Goal: Transaction & Acquisition: Purchase product/service

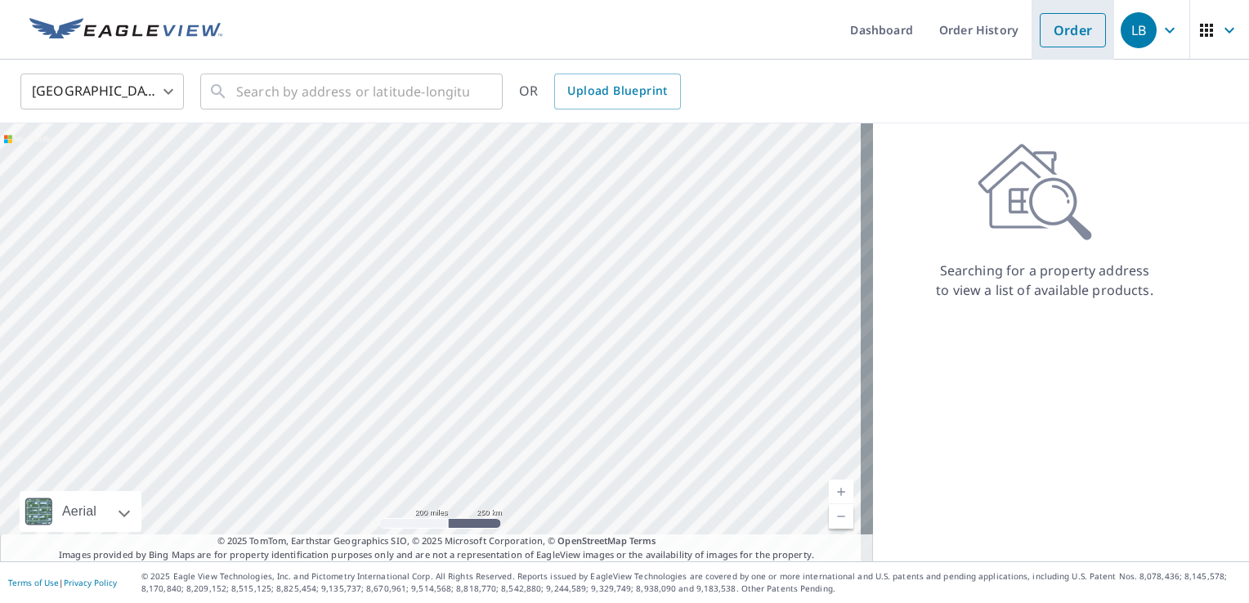
click at [1066, 27] on link "Order" at bounding box center [1073, 30] width 66 height 34
click at [1056, 34] on link "Order" at bounding box center [1073, 30] width 66 height 34
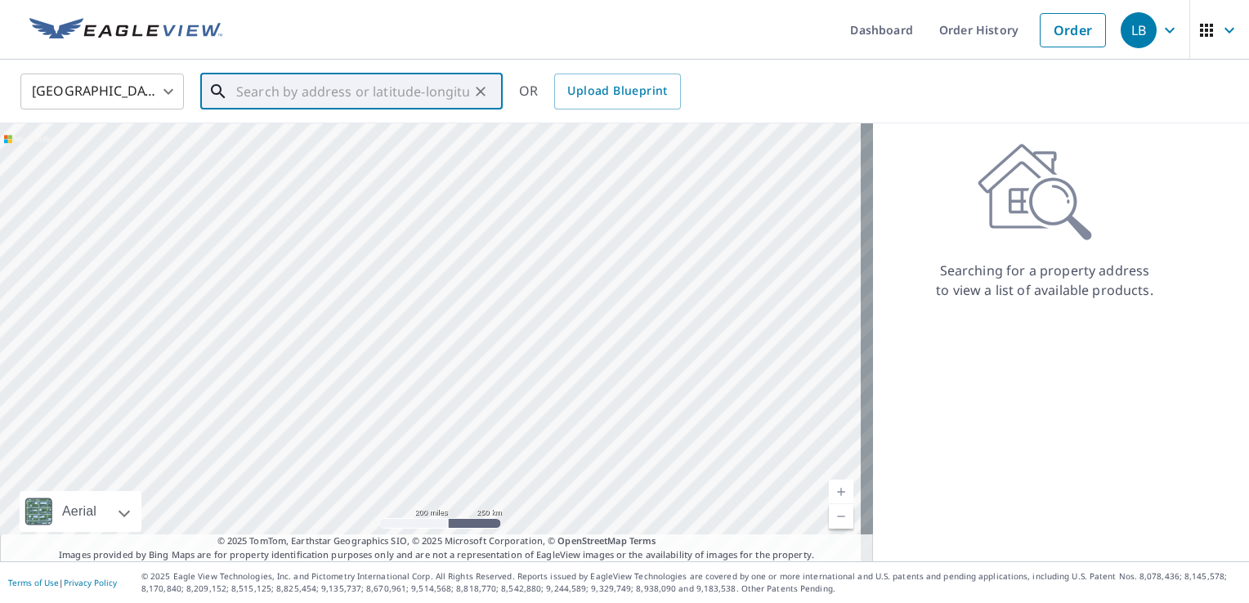
click at [280, 90] on input "text" at bounding box center [352, 92] width 233 height 46
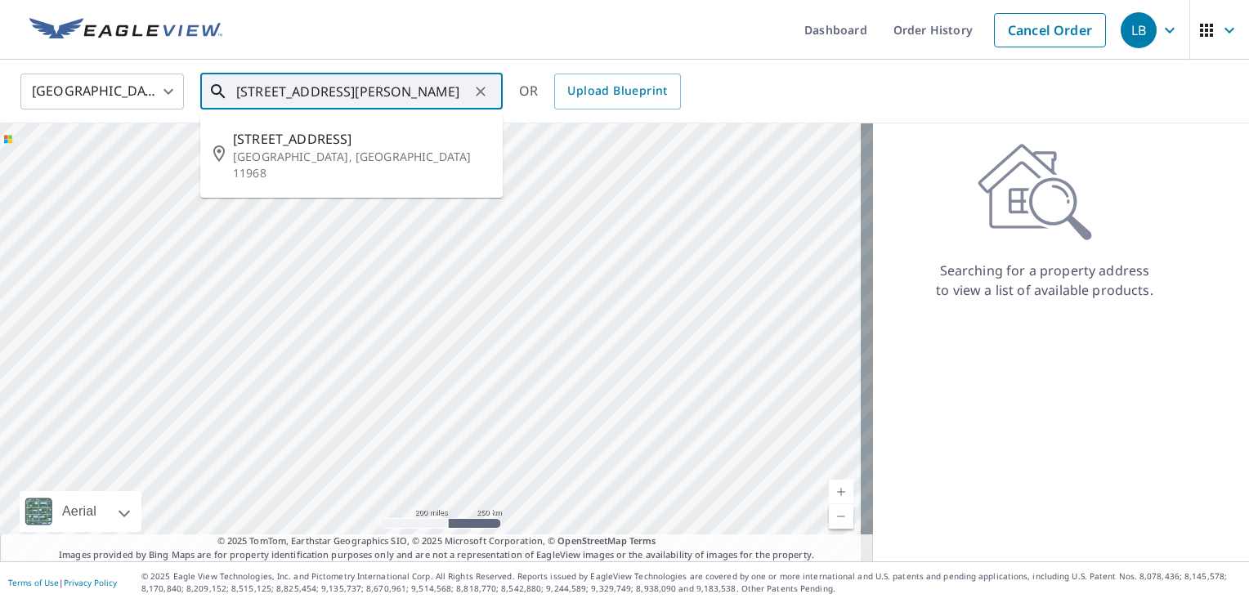
type input "[STREET_ADDRESS][PERSON_NAME]"
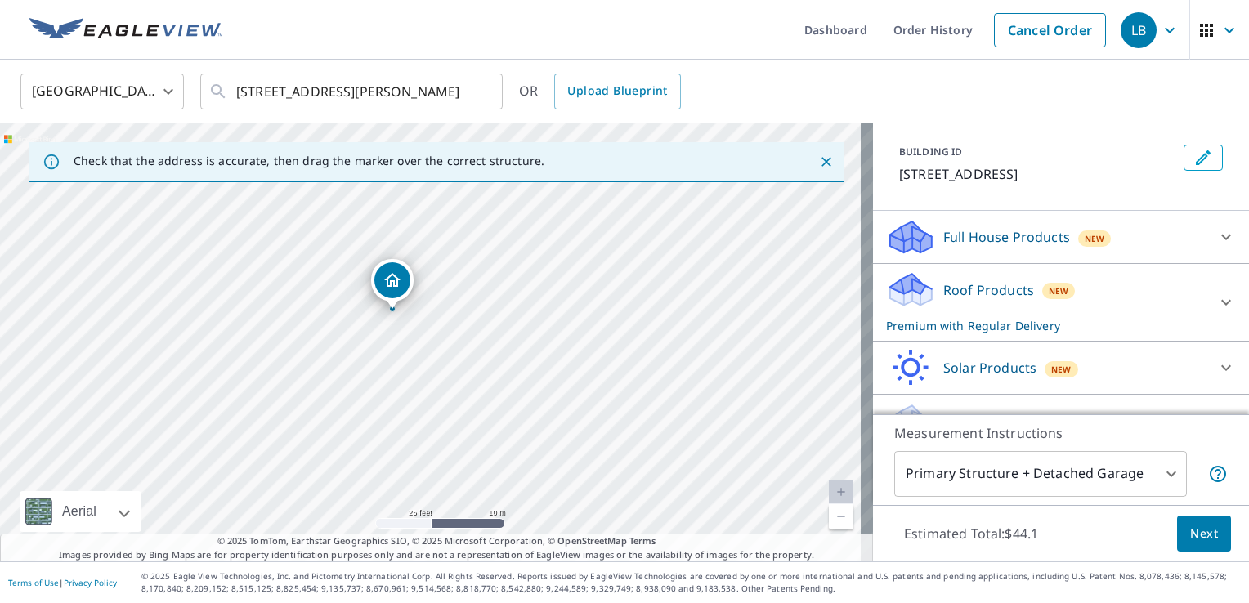
scroll to position [134, 0]
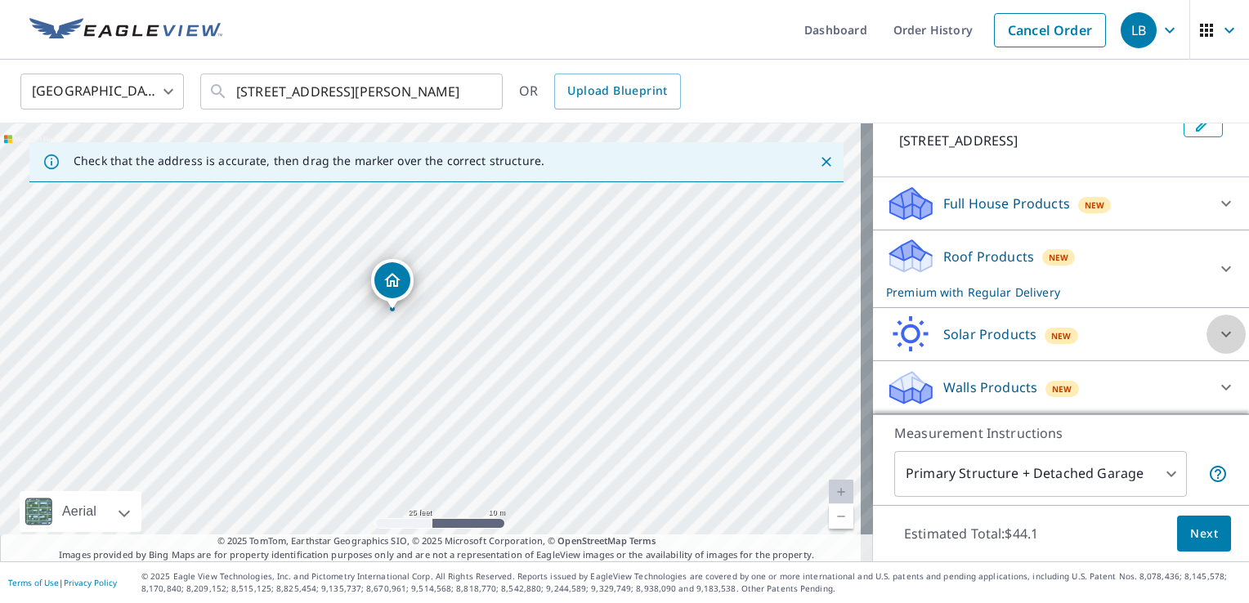
click at [1216, 338] on icon at bounding box center [1226, 334] width 20 height 20
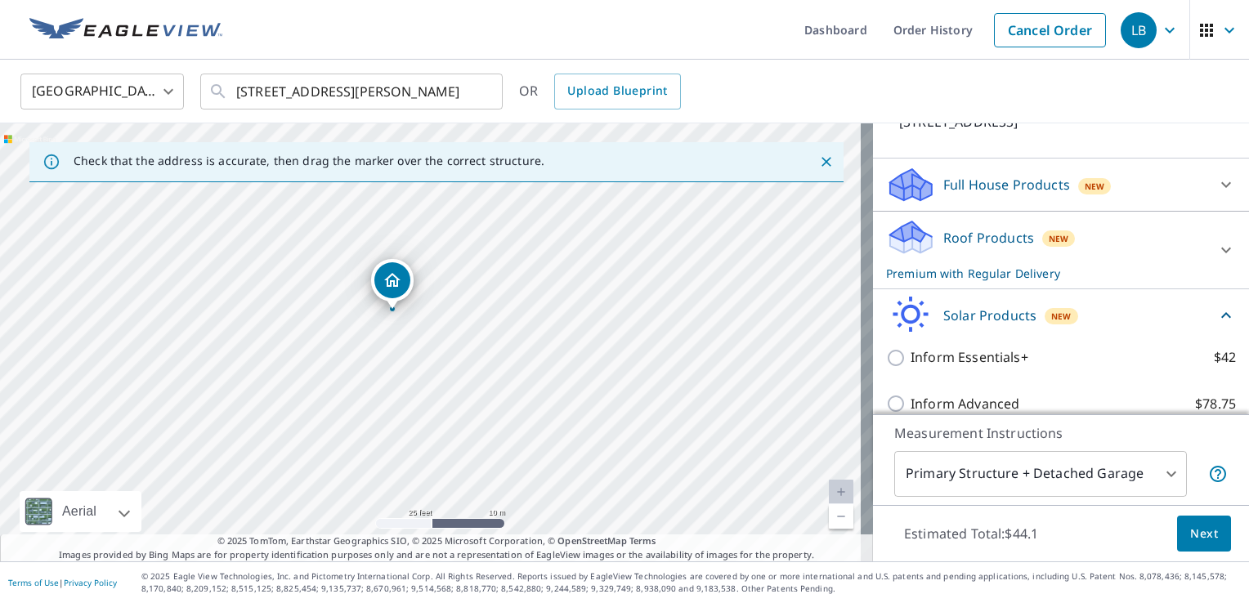
scroll to position [216, 0]
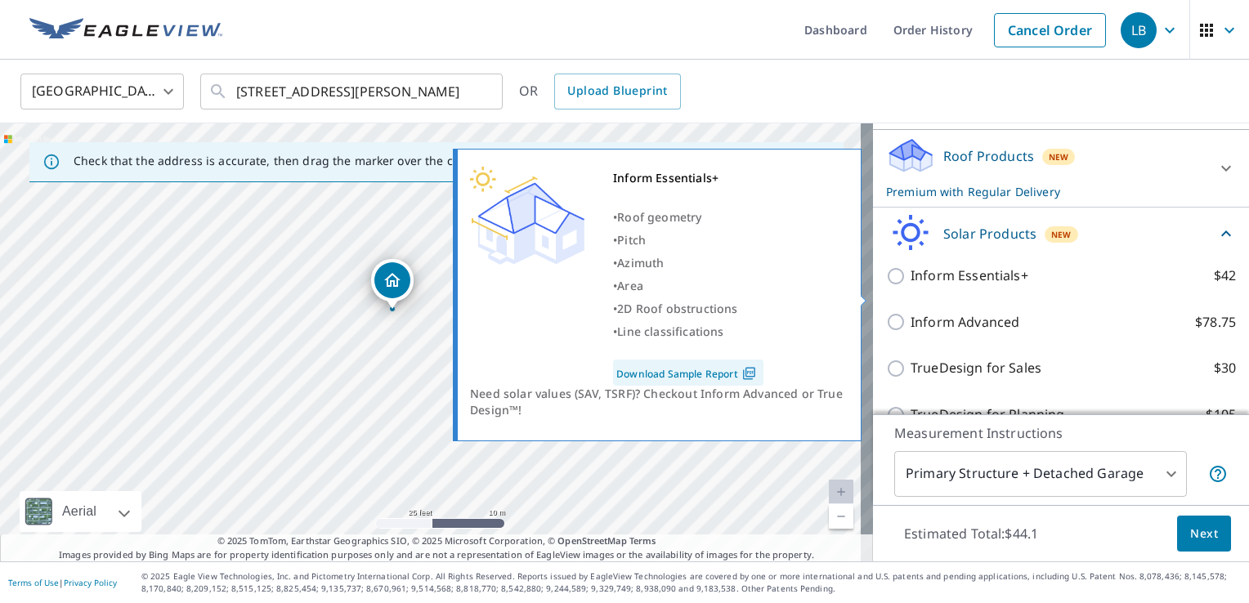
click at [886, 286] on input "Inform Essentials+ $42" at bounding box center [898, 276] width 25 height 20
checkbox input "true"
checkbox input "false"
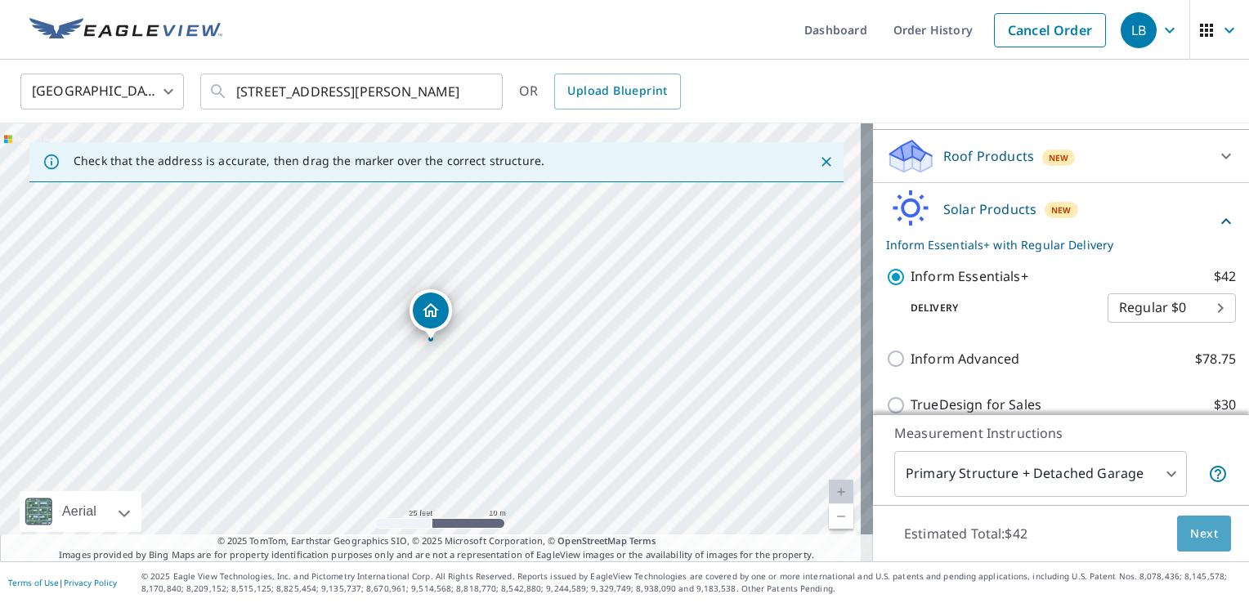
click at [1193, 535] on span "Next" at bounding box center [1204, 534] width 28 height 20
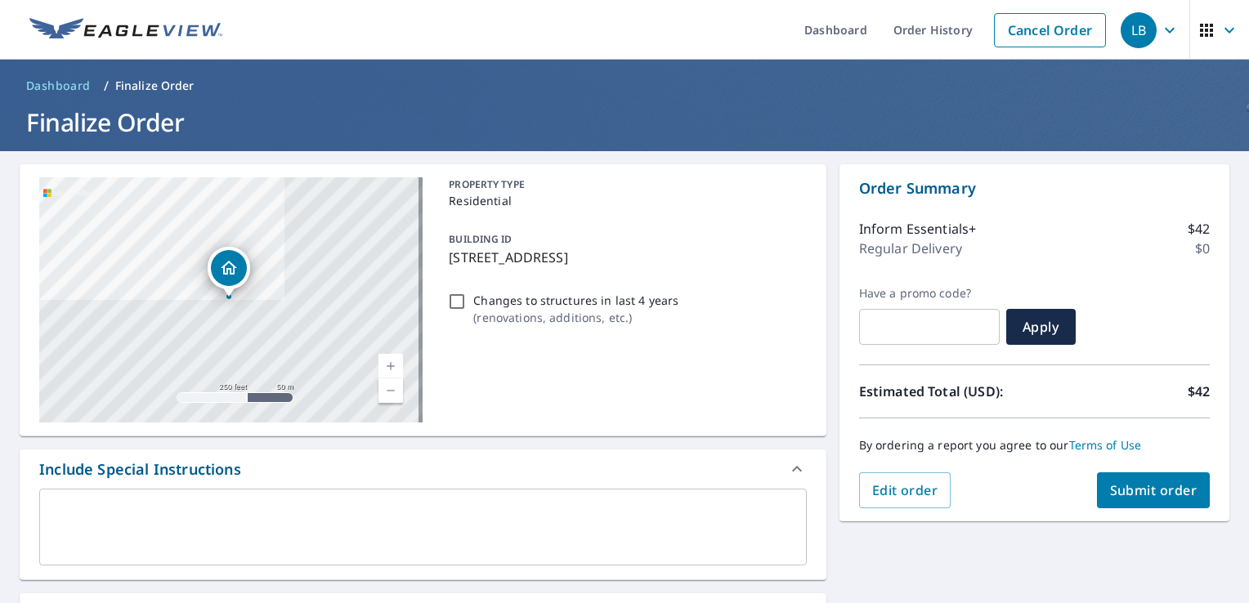
click at [372, 521] on textarea at bounding box center [423, 527] width 745 height 47
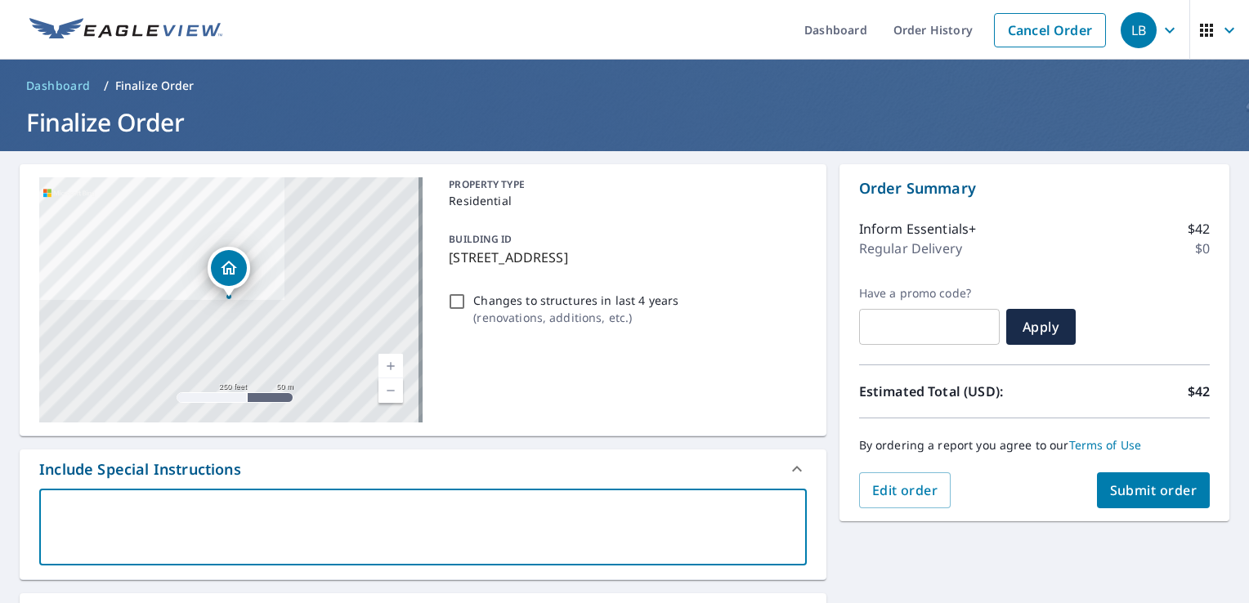
type textarea "I"
type textarea "x"
checkbox input "true"
type textarea "In"
type textarea "x"
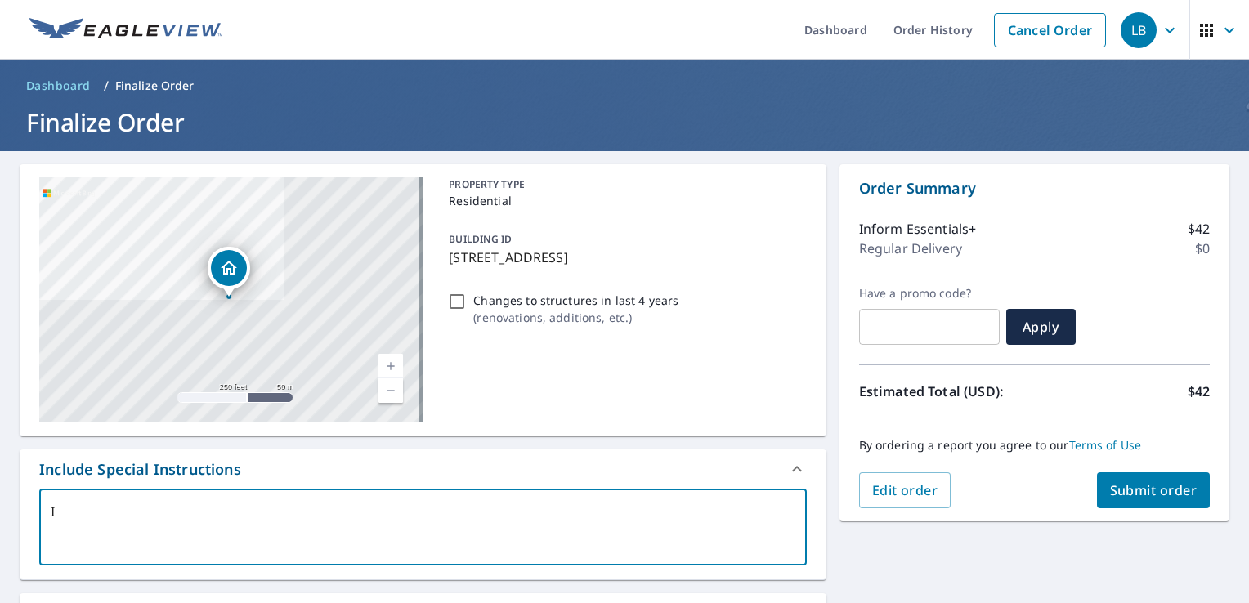
checkbox input "true"
type textarea "Inc"
type textarea "x"
checkbox input "true"
type textarea "Incl"
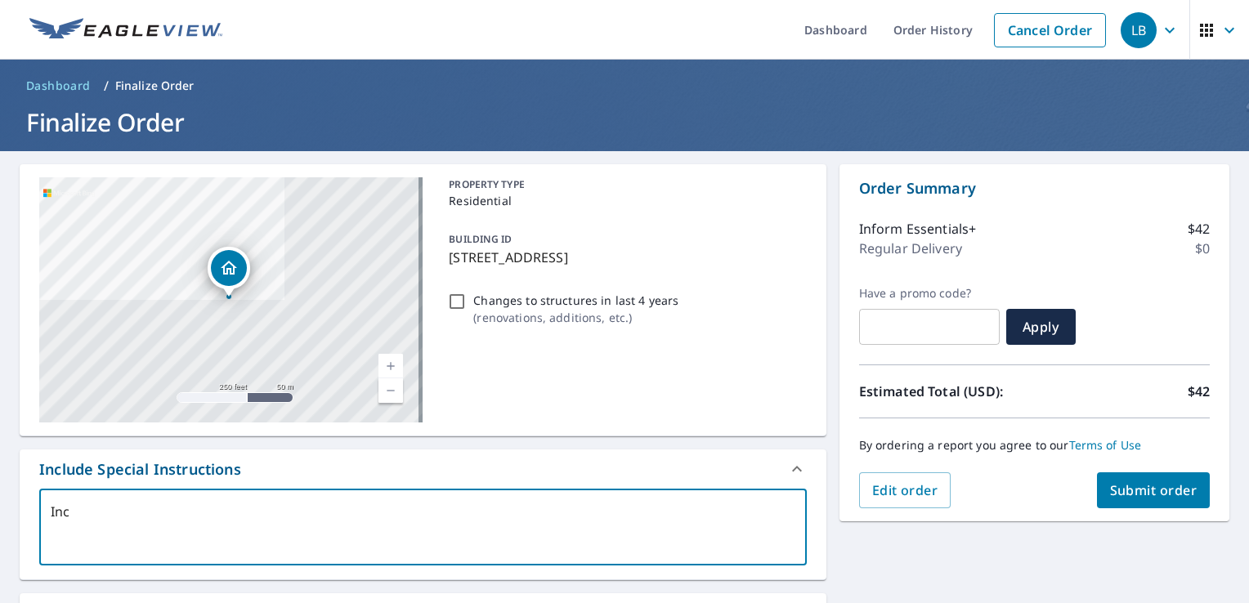
type textarea "x"
checkbox input "true"
type textarea "Inclu"
type textarea "x"
checkbox input "true"
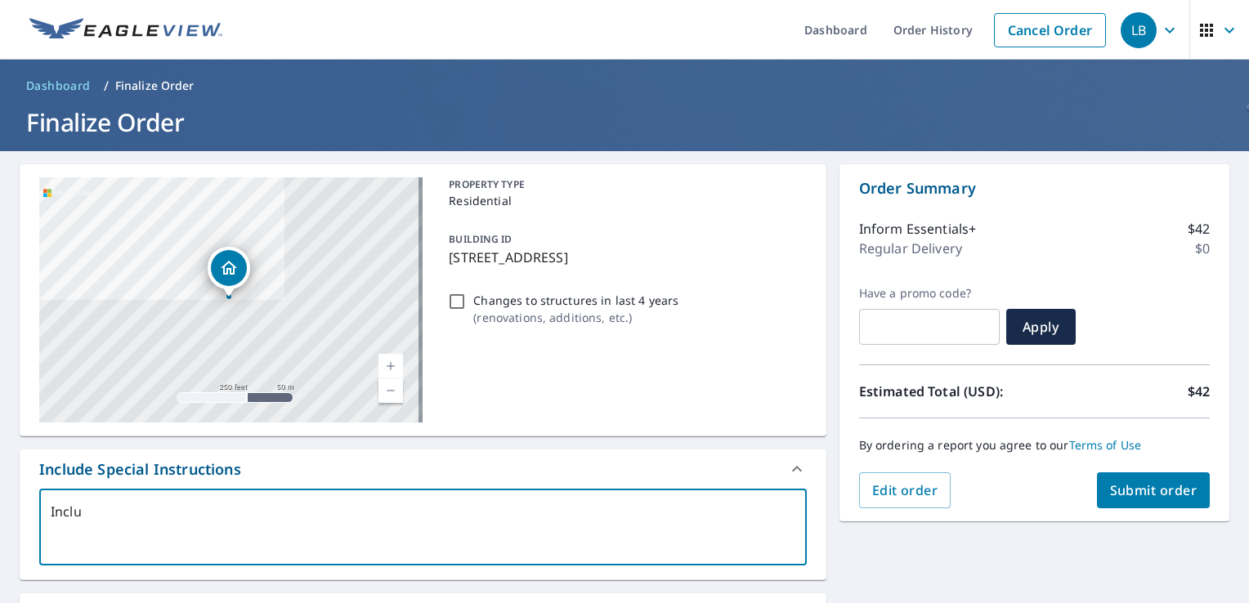
type textarea "Includ"
type textarea "x"
checkbox input "true"
type textarea "Include"
type textarea "x"
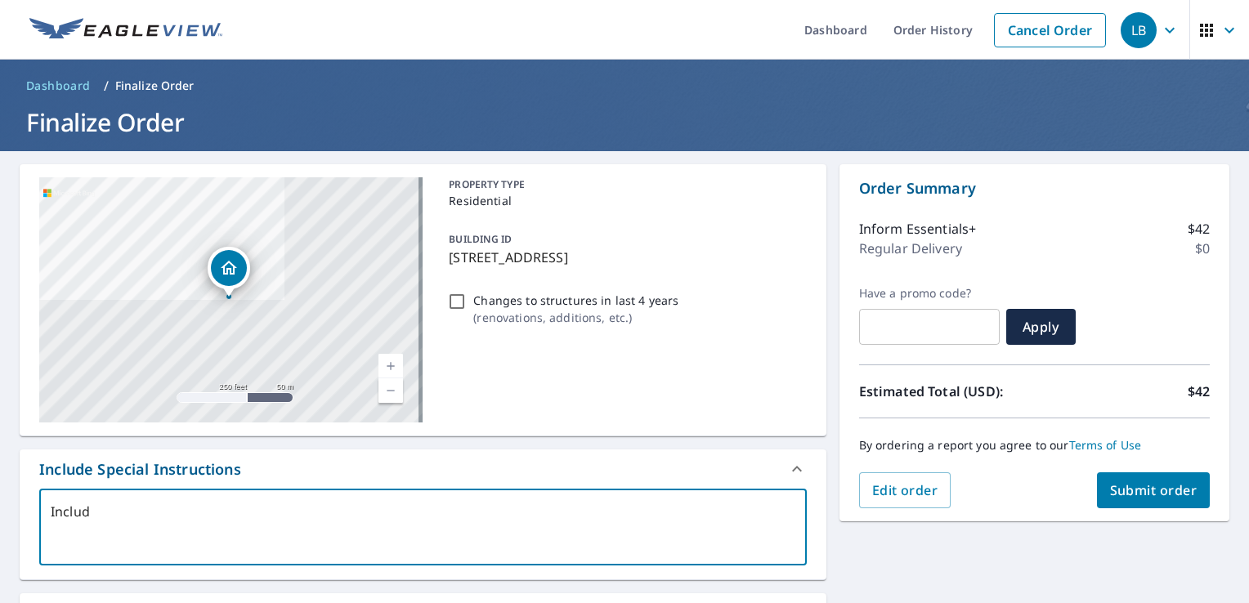
checkbox input "true"
type textarea "Include"
type textarea "x"
checkbox input "true"
type textarea "Include M"
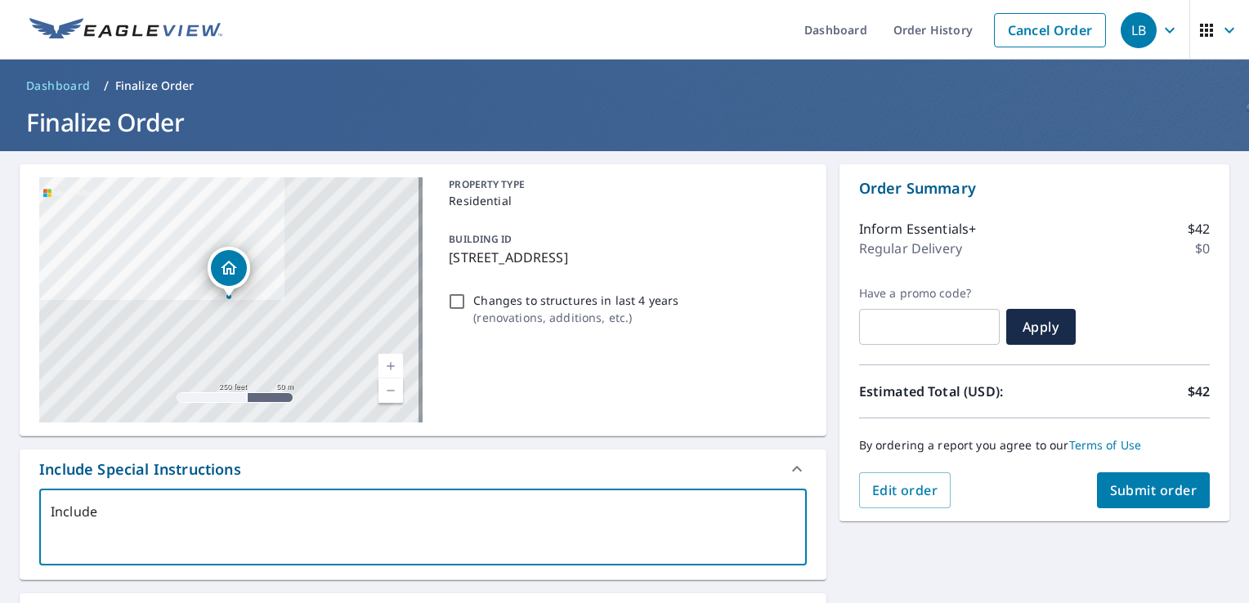
type textarea "x"
checkbox input "true"
type textarea "Include Ma"
type textarea "x"
checkbox input "true"
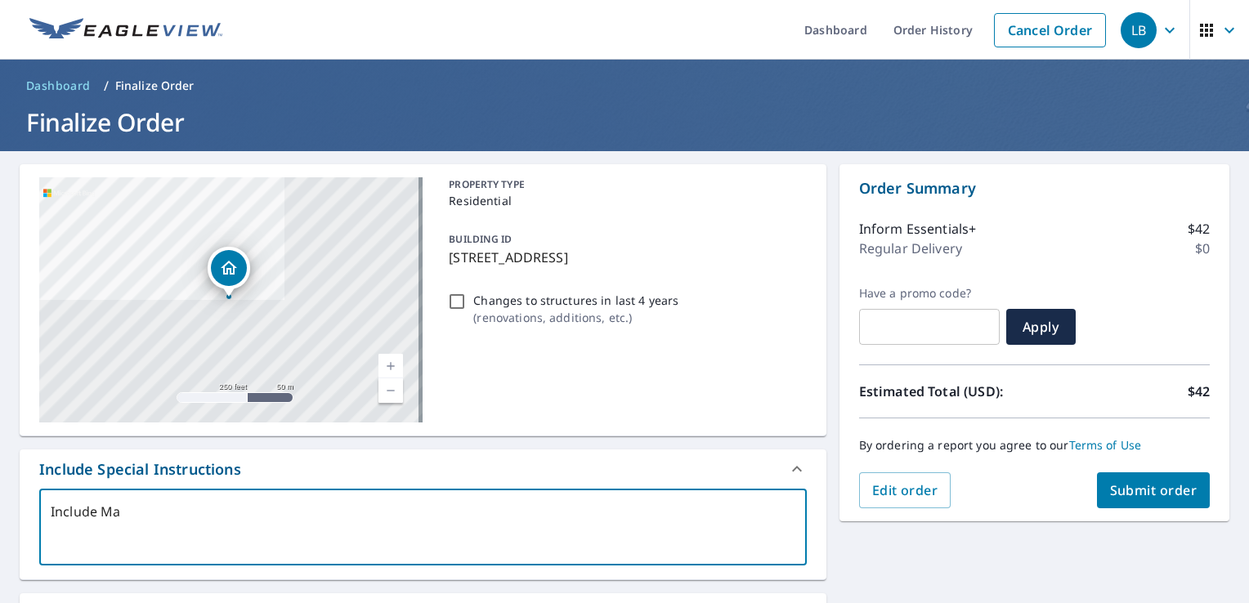
type textarea "Include Mai"
type textarea "x"
checkbox input "true"
type textarea "Include Main"
type textarea "x"
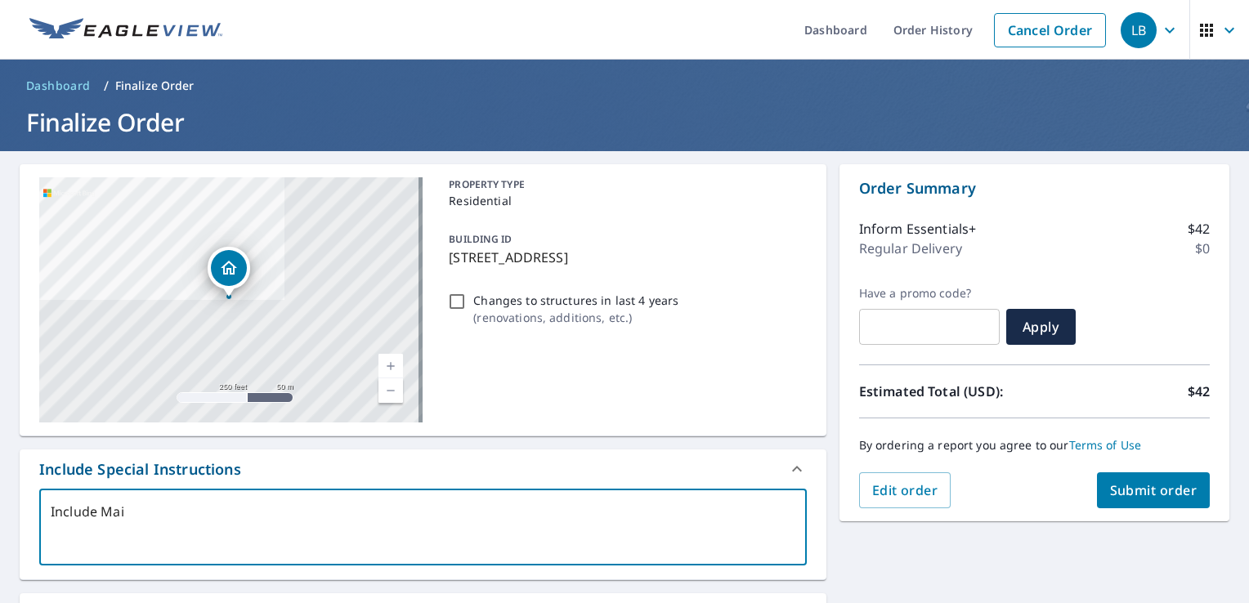
checkbox input "true"
type textarea "Include Main"
type textarea "x"
checkbox input "true"
type textarea "Include Main H"
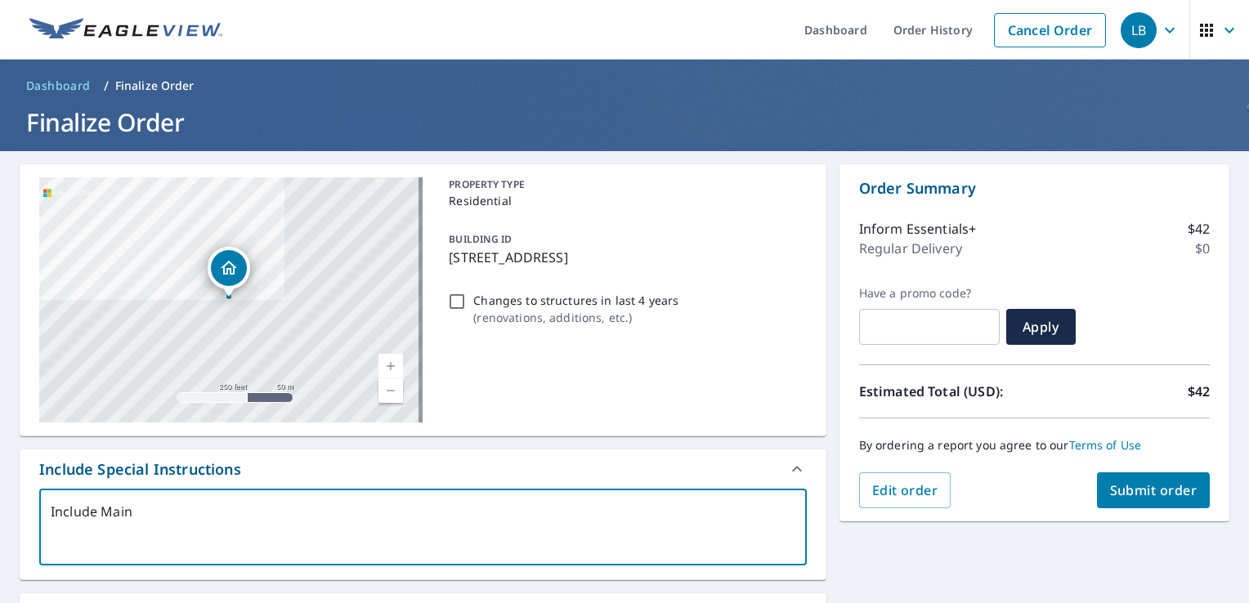
type textarea "x"
checkbox input "true"
type textarea "Include Main Ho"
type textarea "x"
checkbox input "true"
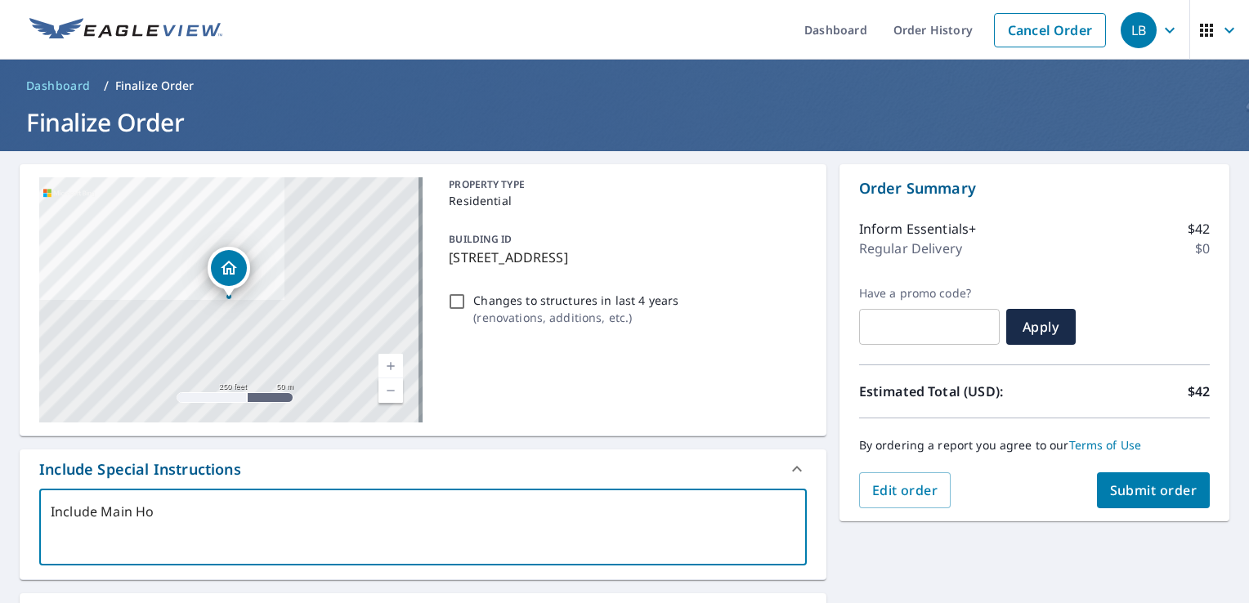
type textarea "Include Main Hou"
type textarea "x"
checkbox input "true"
type textarea "Include Main Hous"
type textarea "x"
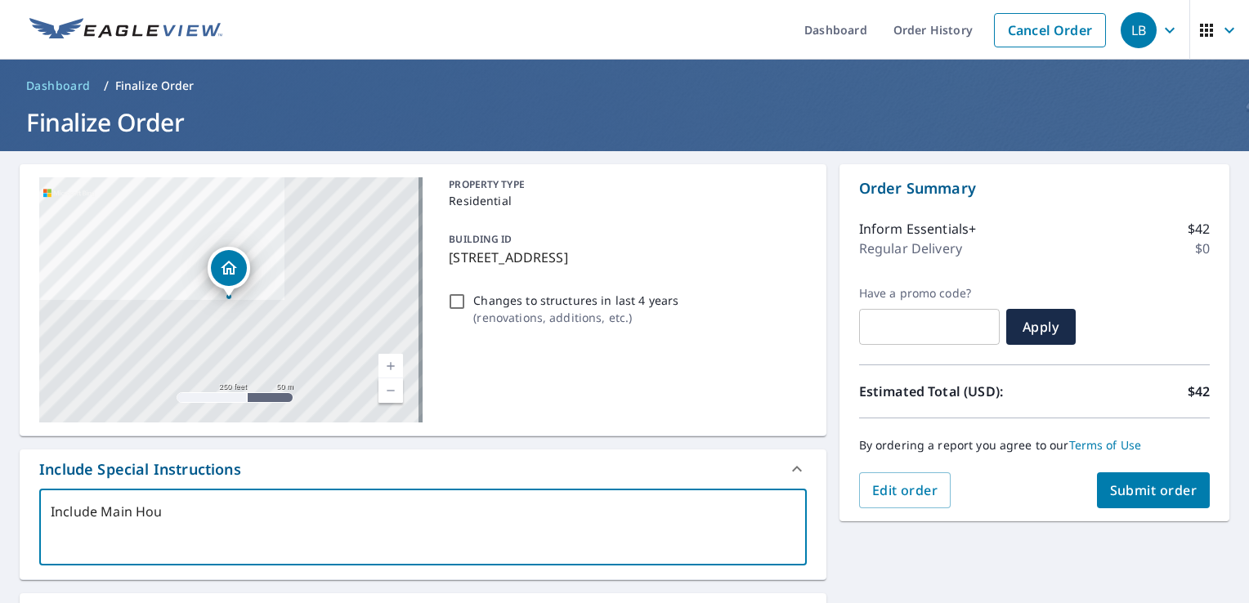
checkbox input "true"
type textarea "Include Main House"
type textarea "x"
checkbox input "true"
type textarea "Include Main House"
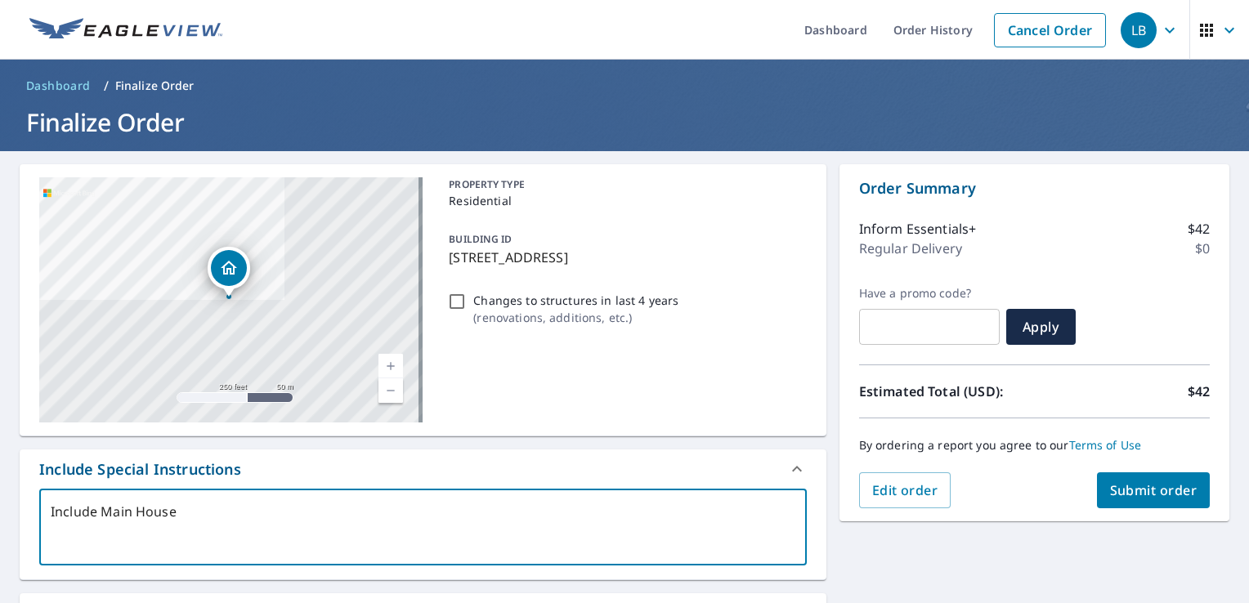
type textarea "x"
checkbox input "true"
type textarea "Include Main House p"
type textarea "x"
checkbox input "true"
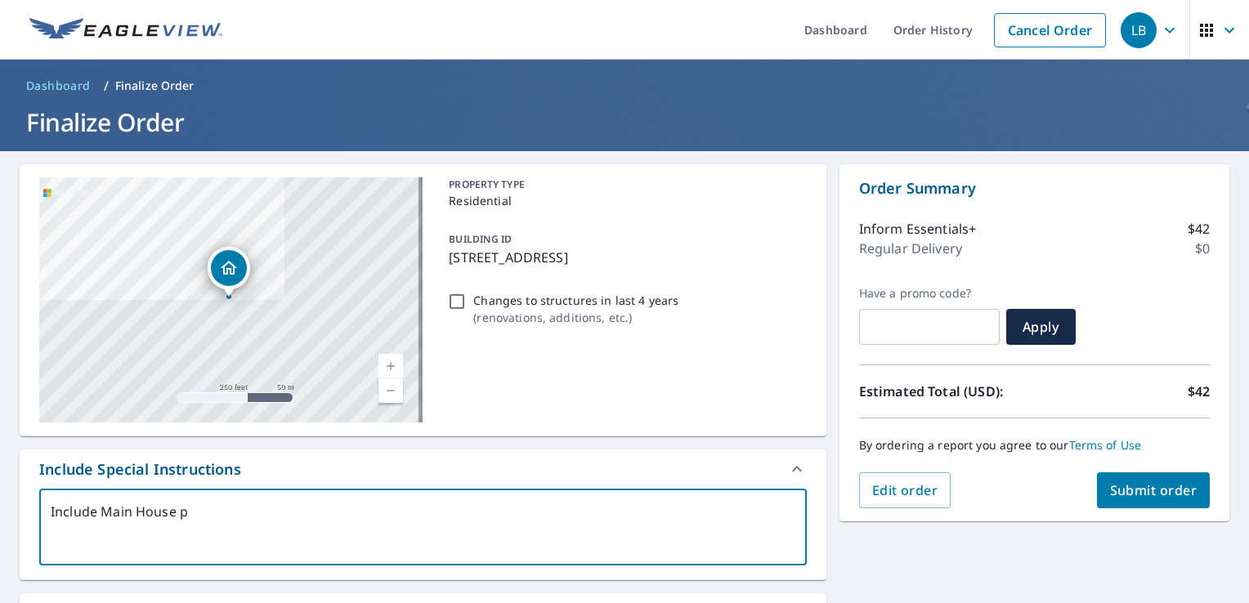
type textarea "Include Main House pl"
type textarea "x"
checkbox input "true"
type textarea "Include Main House plu"
type textarea "x"
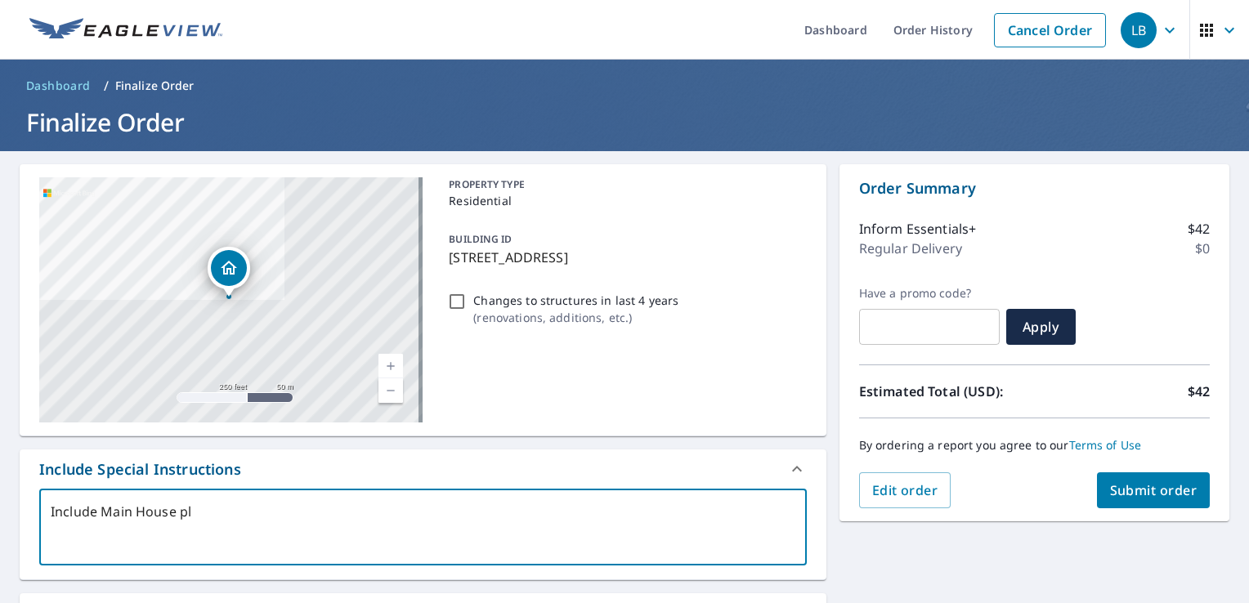
checkbox input "true"
type textarea "Include Main House plus"
type textarea "x"
checkbox input "true"
type textarea "Include Main House plus"
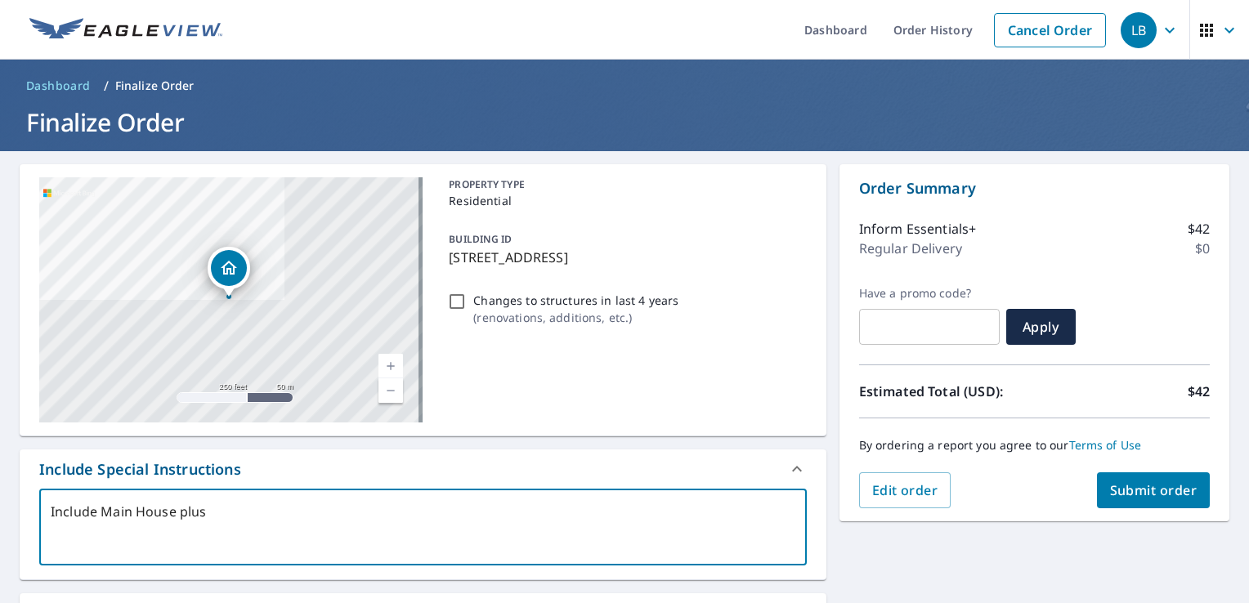
type textarea "x"
checkbox input "true"
type textarea "Include Main House plus d"
type textarea "x"
checkbox input "true"
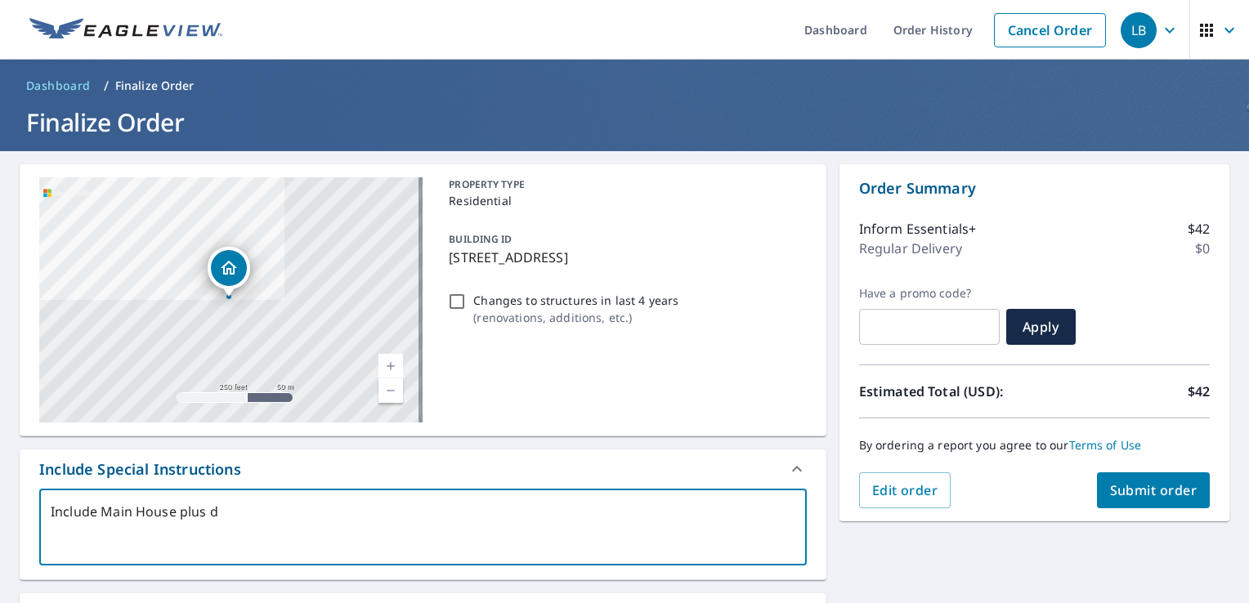
type textarea "Include Main House plus de"
type textarea "x"
checkbox input "true"
type textarea "Include Main House plus det"
type textarea "x"
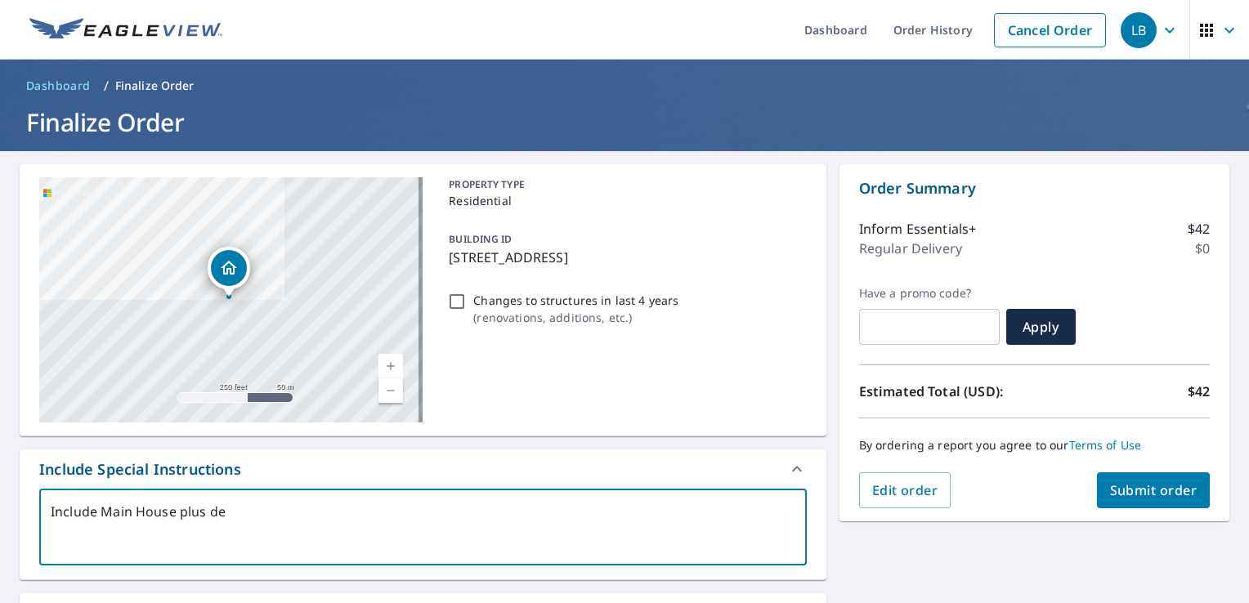
checkbox input "true"
type textarea "Include Main House plus deta"
type textarea "x"
checkbox input "true"
type textarea "Include Main House plus detac"
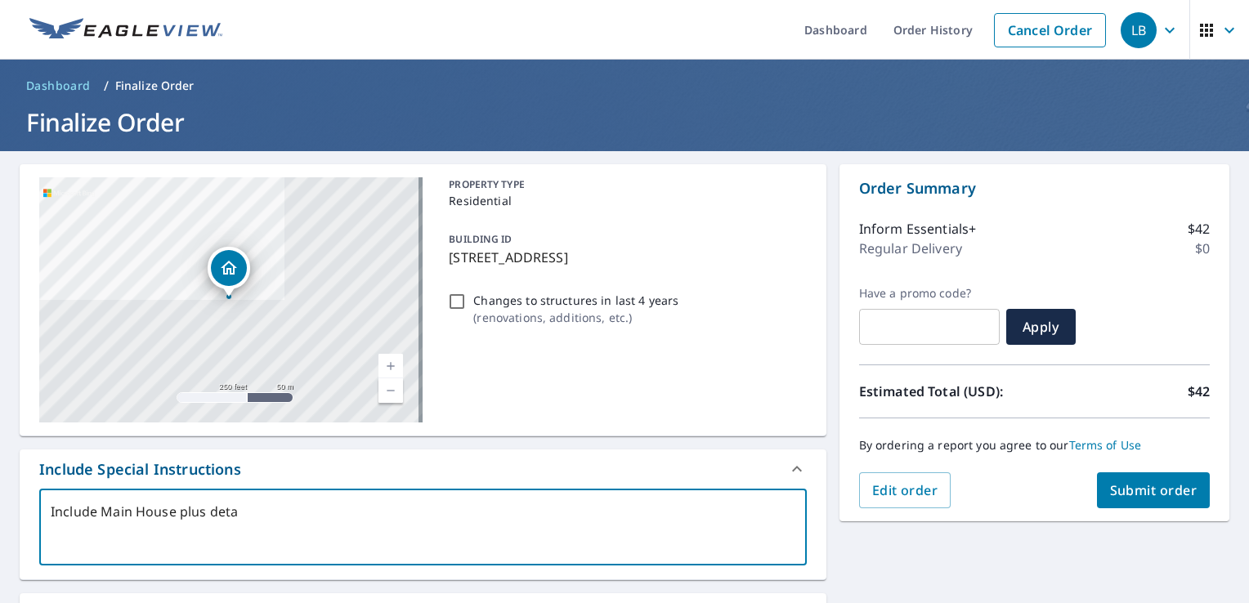
type textarea "x"
checkbox input "true"
type textarea "Include Main House plus detach"
type textarea "x"
checkbox input "true"
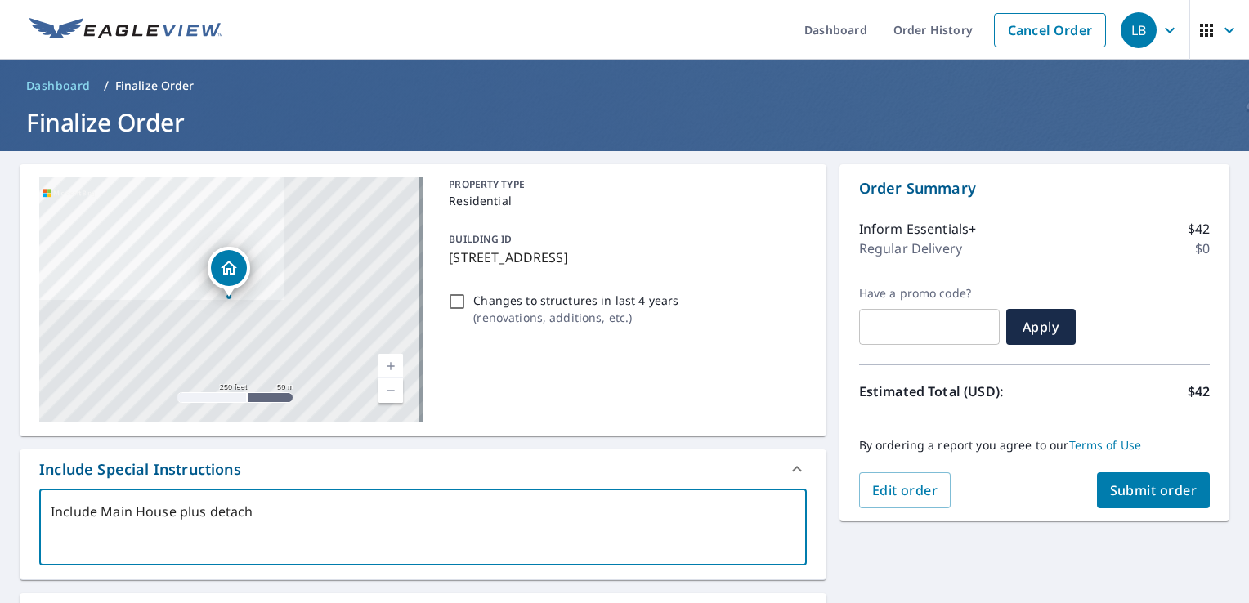
type textarea "Include Main House plus detache"
type textarea "x"
checkbox input "true"
type textarea "Include Main House plus detached"
type textarea "x"
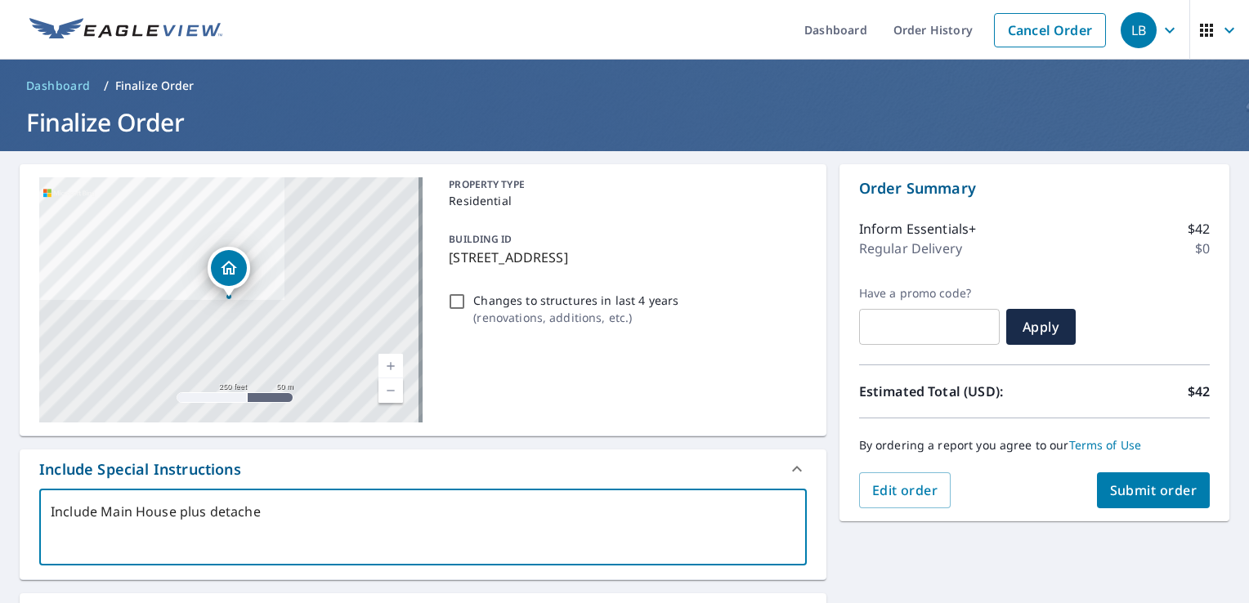
checkbox input "true"
type textarea "Include Main House plus detached"
type textarea "x"
checkbox input "true"
type textarea "Include Main House plus detached g"
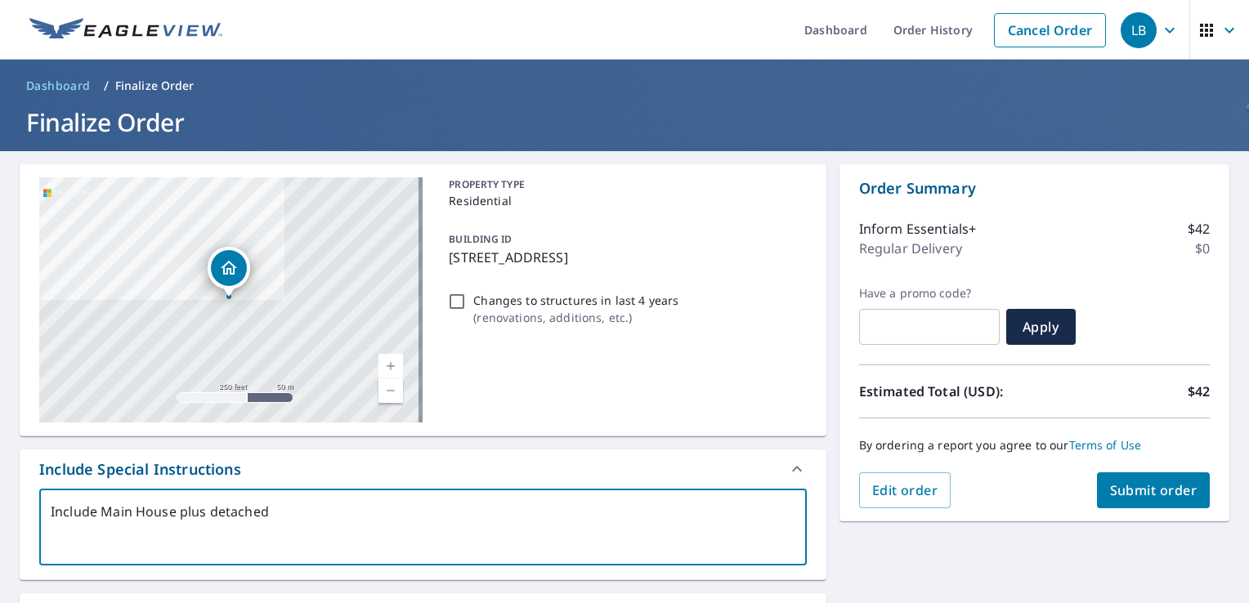
type textarea "x"
checkbox input "true"
type textarea "Include Main House plus detached ga"
type textarea "x"
checkbox input "true"
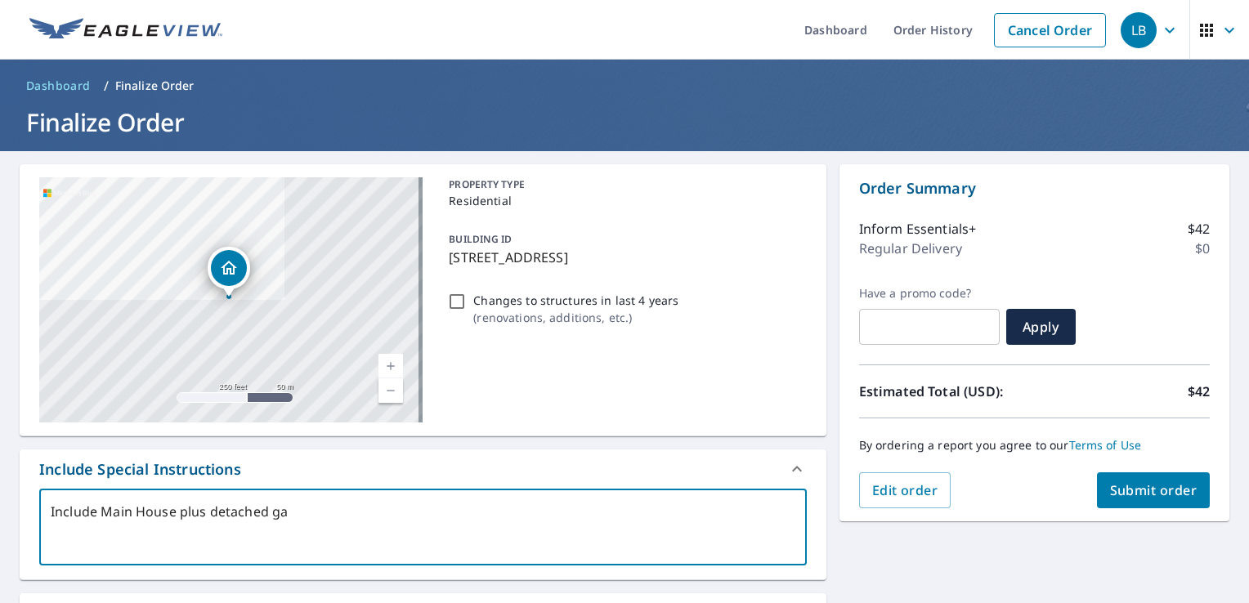
type textarea "Include Main House plus detached gar"
type textarea "x"
checkbox input "true"
type textarea "Include Main House plus detached gara"
type textarea "x"
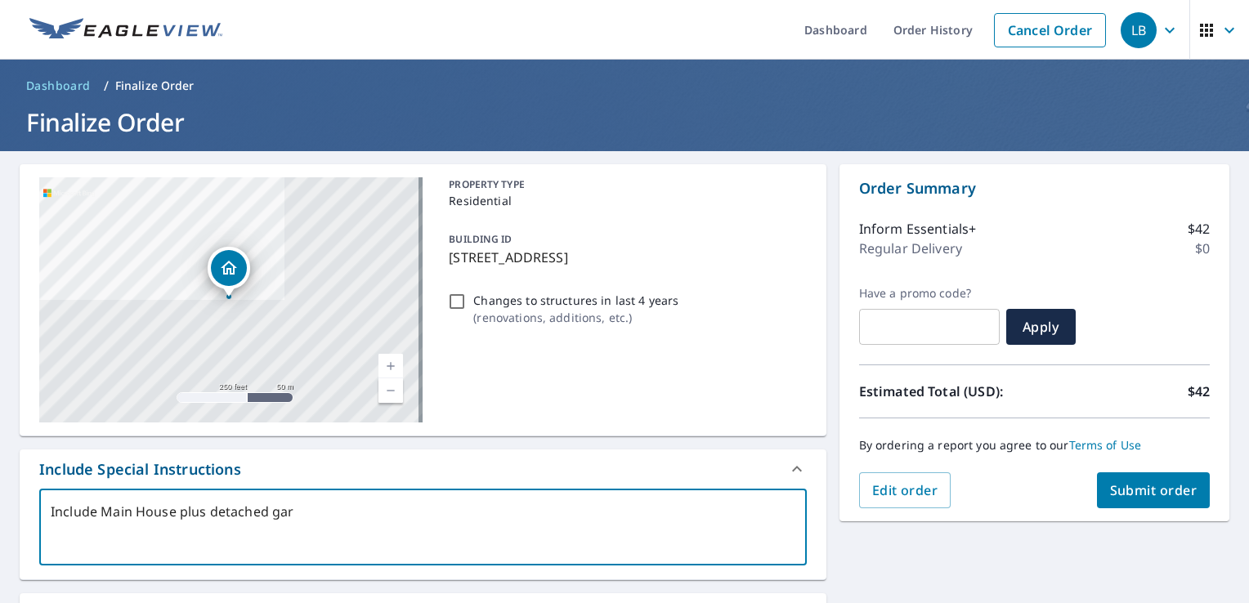
checkbox input "true"
type textarea "Include Main House plus detached garag"
type textarea "x"
checkbox input "true"
type textarea "Include Main House plus detached garage"
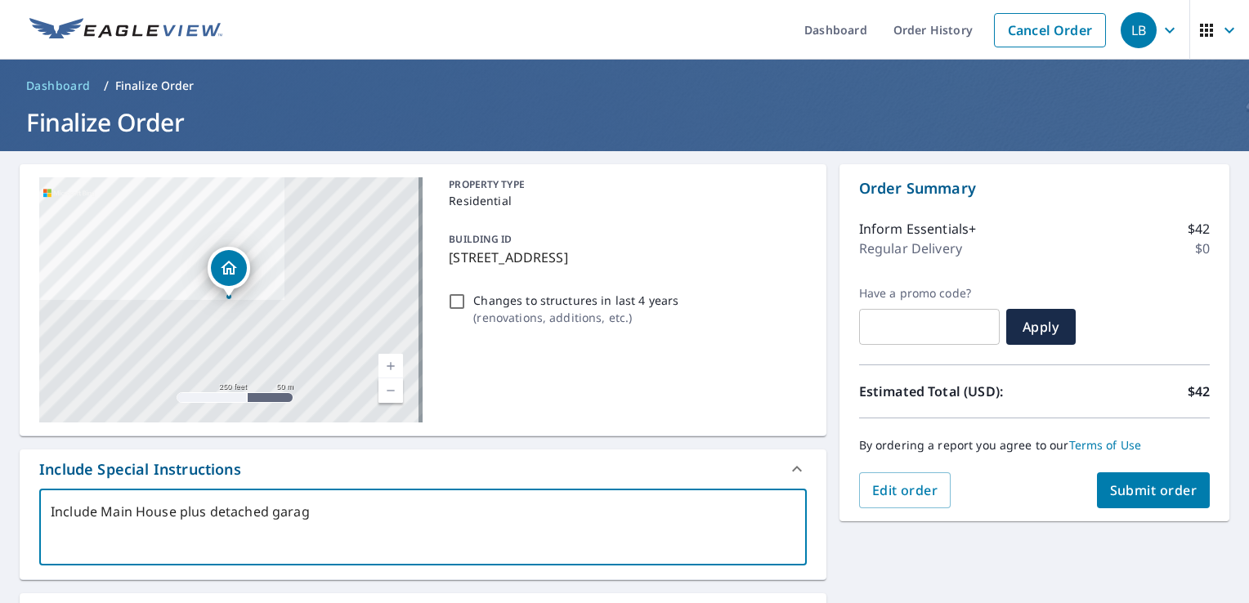
type textarea "x"
checkbox input "true"
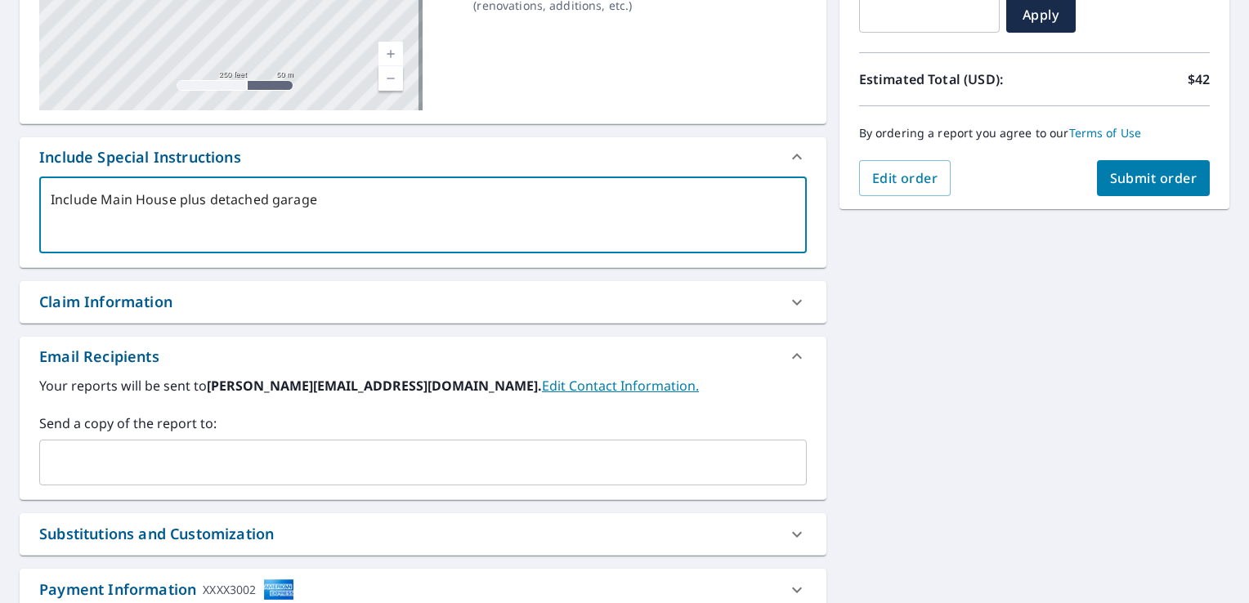
scroll to position [327, 0]
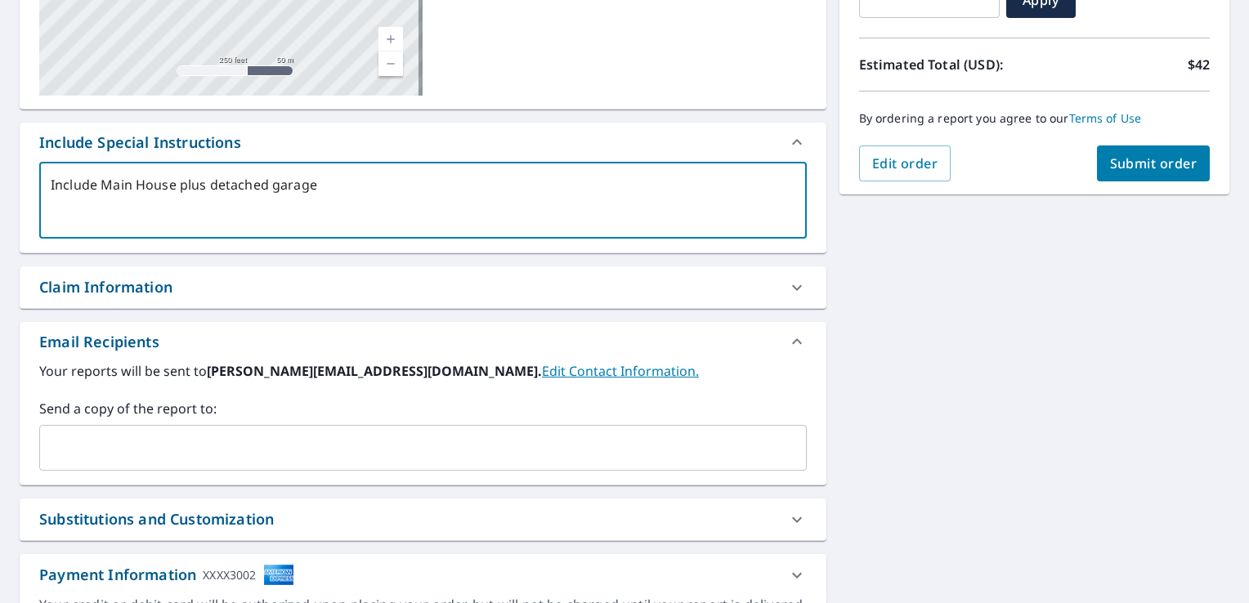
type textarea "Include Main House plus detached garage"
type textarea "x"
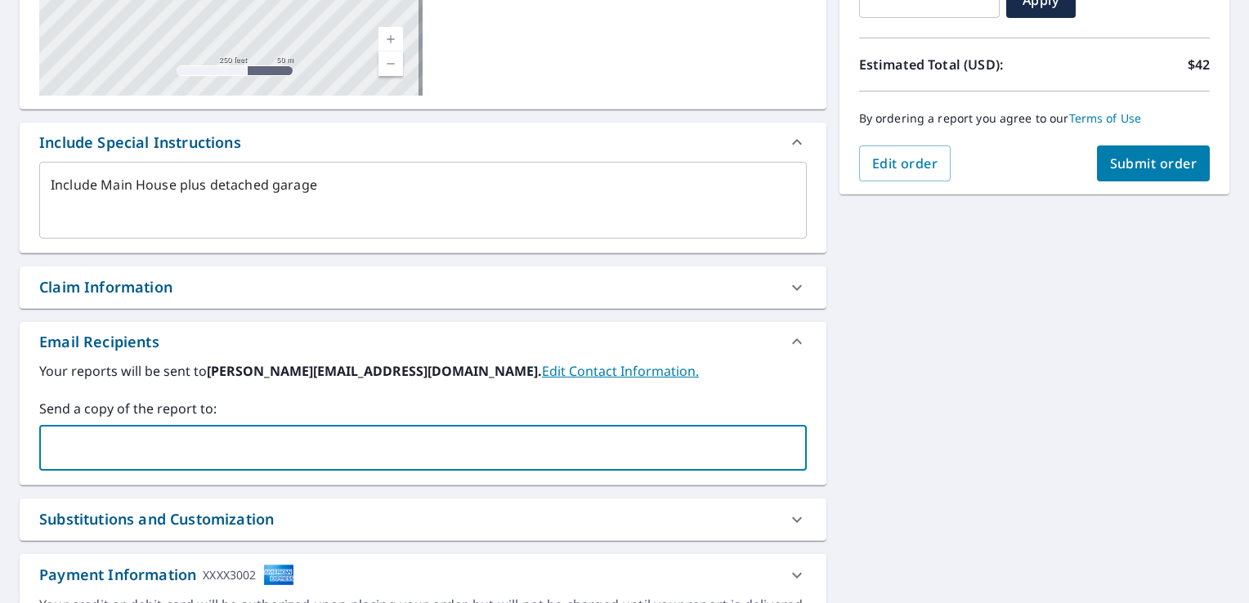
click at [396, 442] on input "text" at bounding box center [411, 447] width 728 height 31
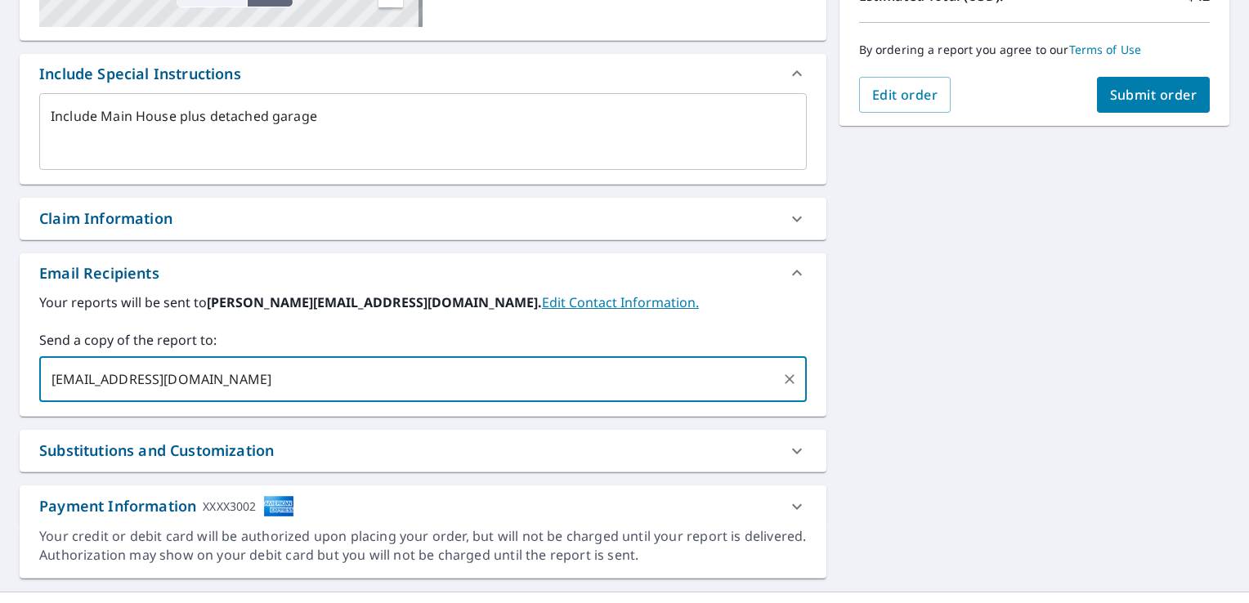
scroll to position [409, 0]
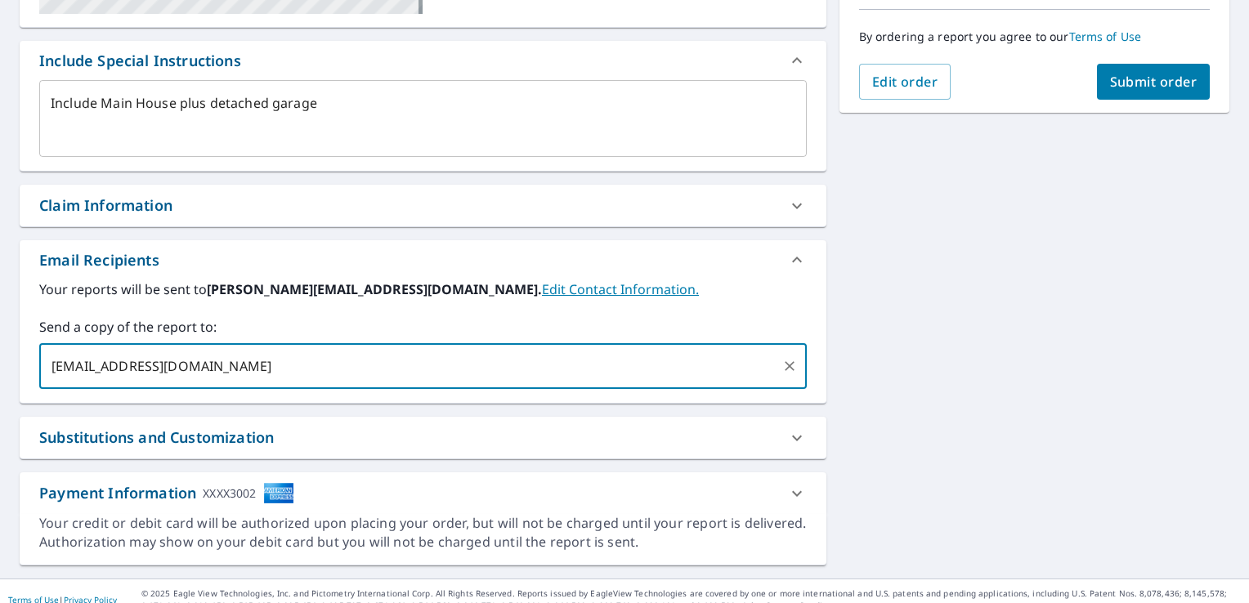
type input "[EMAIL_ADDRESS][DOMAIN_NAME]"
type textarea "x"
checkbox input "true"
click at [792, 436] on icon at bounding box center [797, 438] width 10 height 6
type textarea "x"
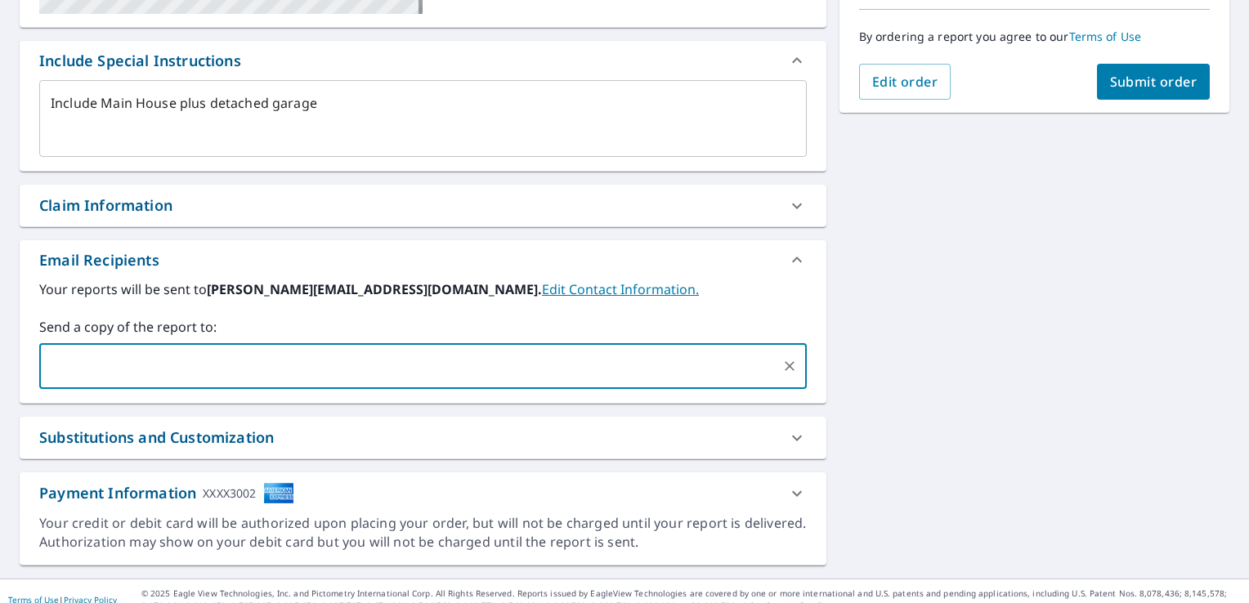
checkbox input "true"
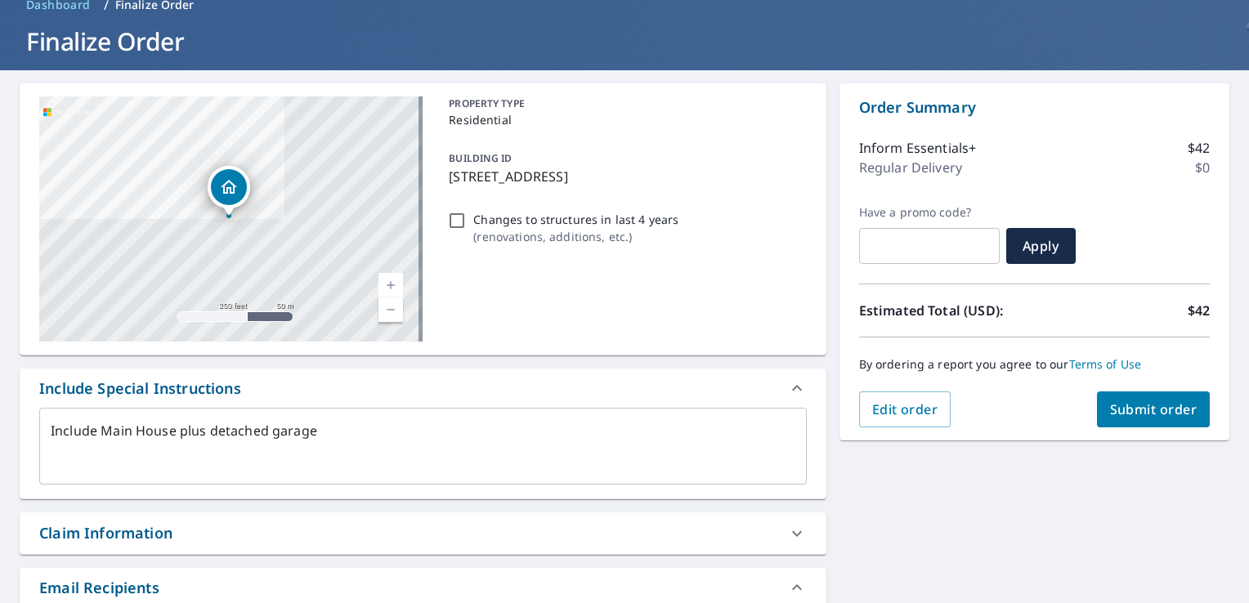
scroll to position [0, 0]
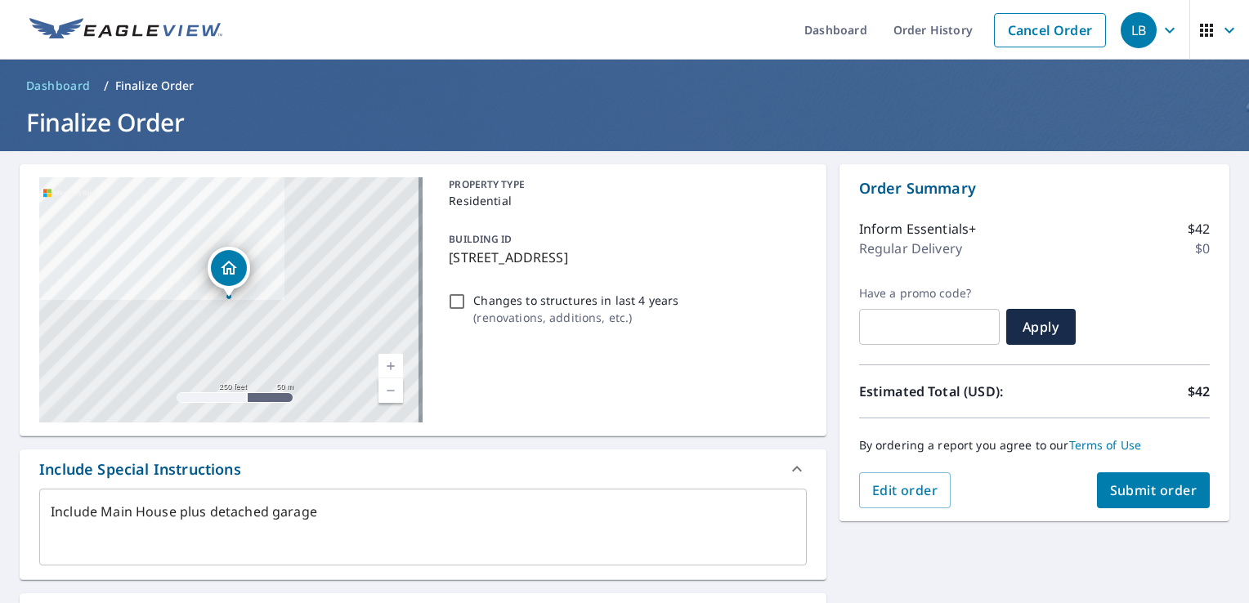
click at [1156, 488] on span "Submit order" at bounding box center [1153, 490] width 87 height 18
type textarea "x"
checkbox input "true"
